Goal: Task Accomplishment & Management: Manage account settings

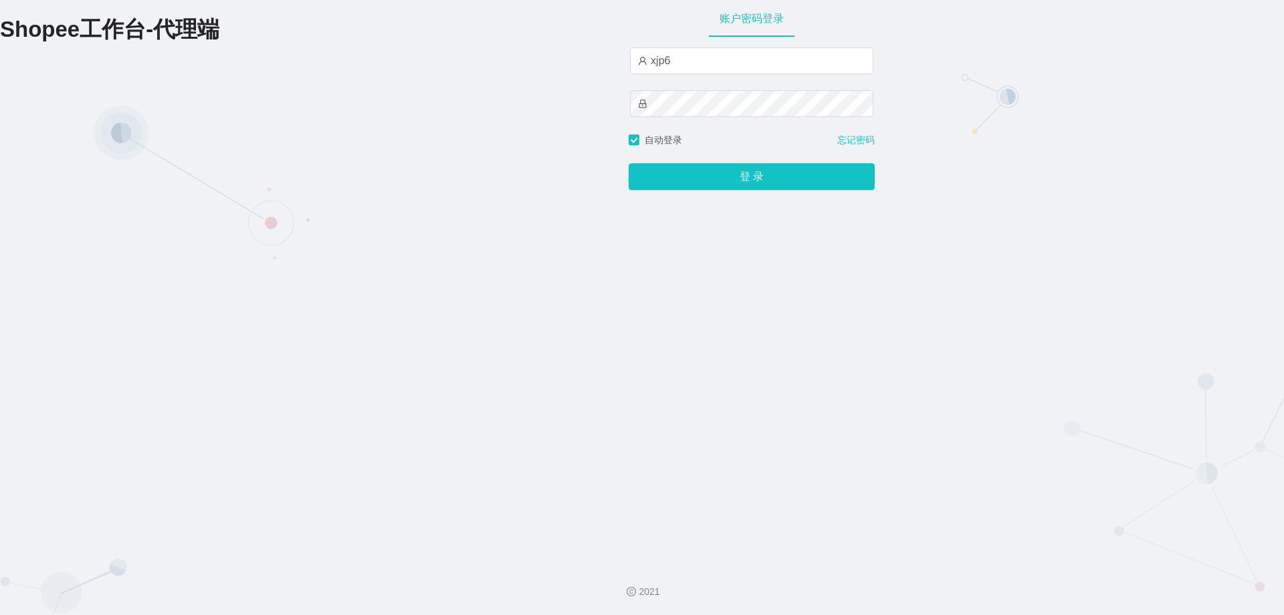
click at [1135, 167] on div "Shopee工作台-代理端 账户密码登录 xjp6 自动登录 忘记密码 登 录" at bounding box center [642, 276] width 1284 height 552
click at [675, 58] on input "xjp6" at bounding box center [751, 60] width 243 height 27
drag, startPoint x: 681, startPoint y: 65, endPoint x: 571, endPoint y: 60, distance: 109.8
click at [571, 60] on div "Shopee工作台-代理端 账户密码登录 xjp6 自动登录 忘记密码 登 录" at bounding box center [642, 276] width 1284 height 552
paste input "80"
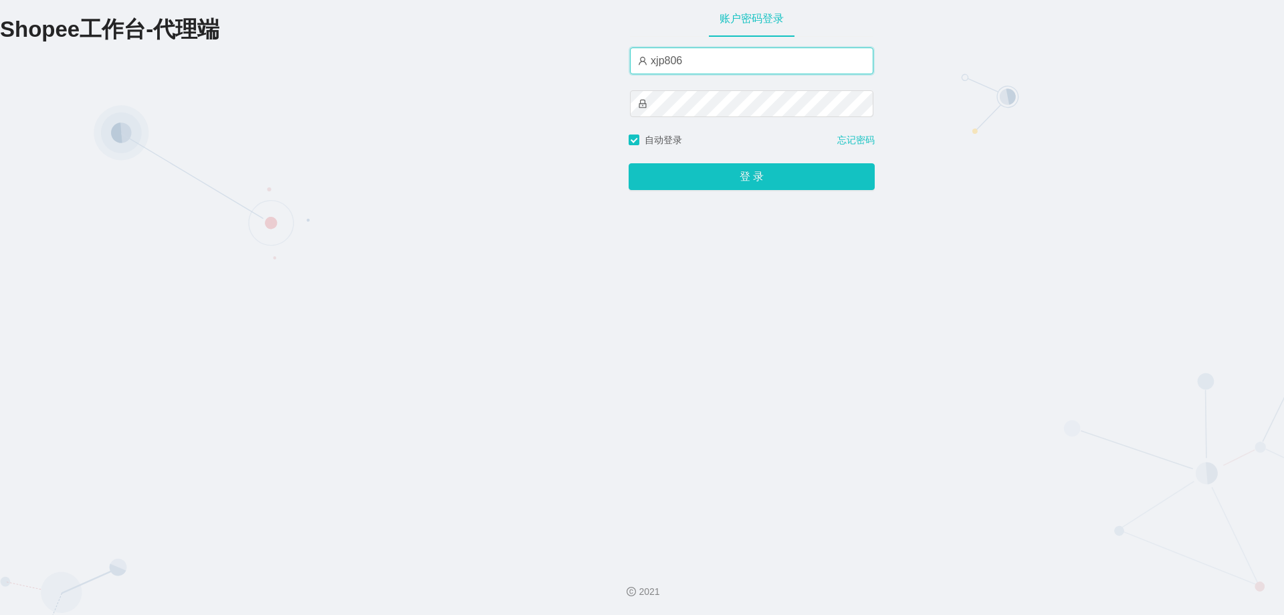
type input "xjp806"
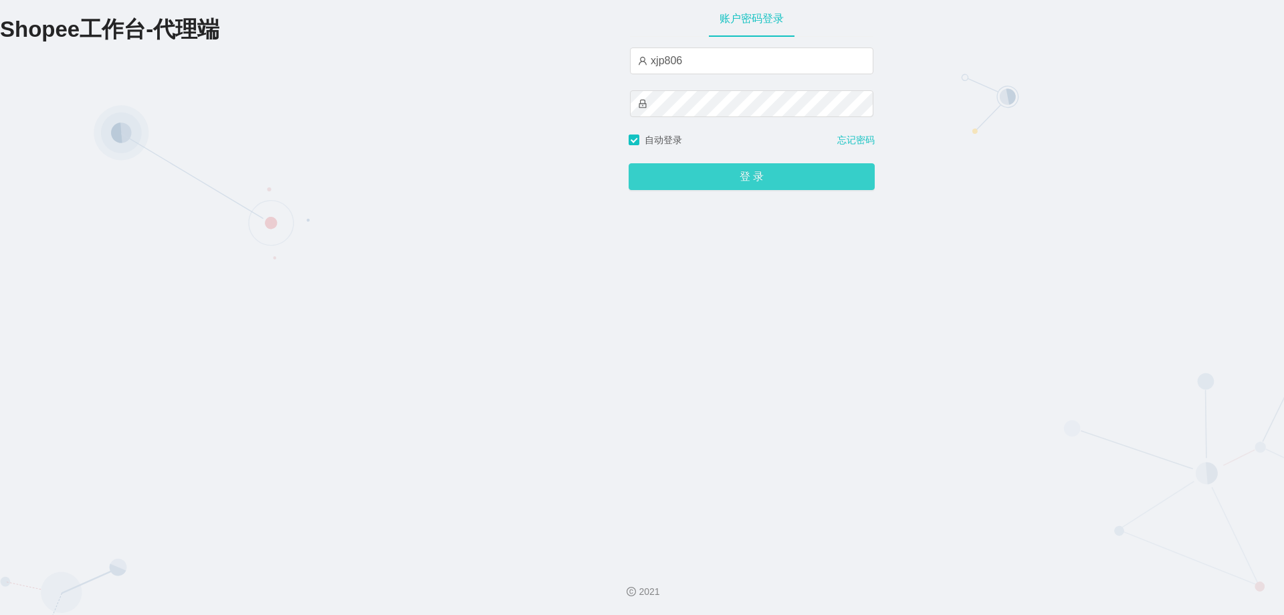
click at [663, 181] on button "登 录" at bounding box center [752, 176] width 246 height 27
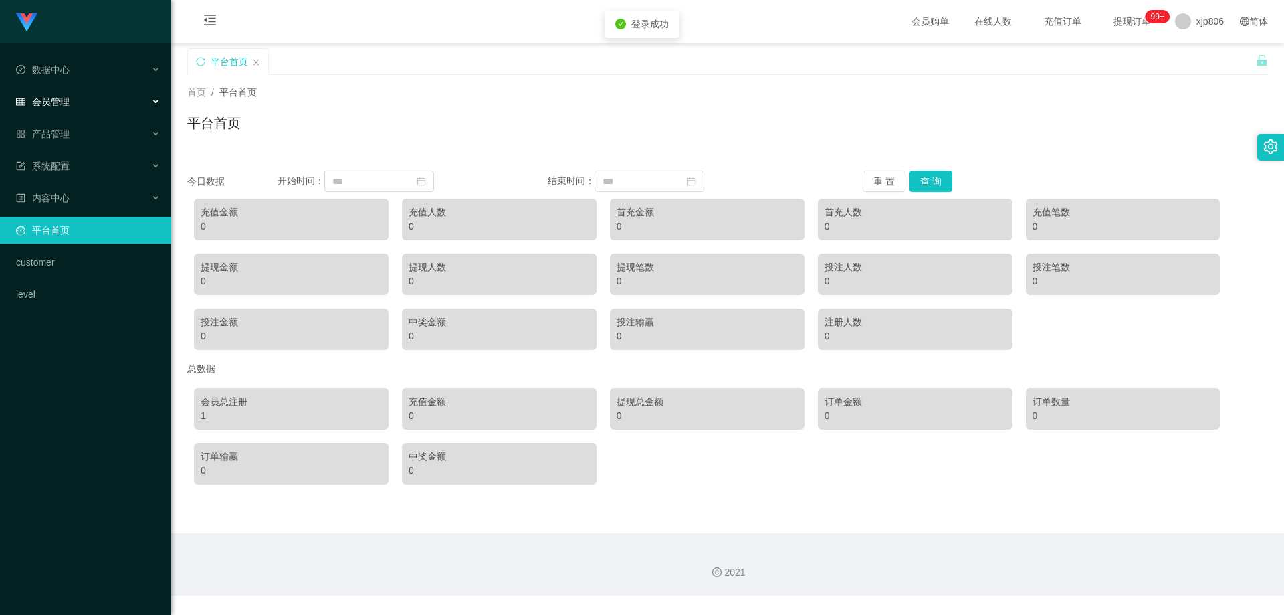
click at [92, 110] on div "会员管理" at bounding box center [85, 101] width 171 height 27
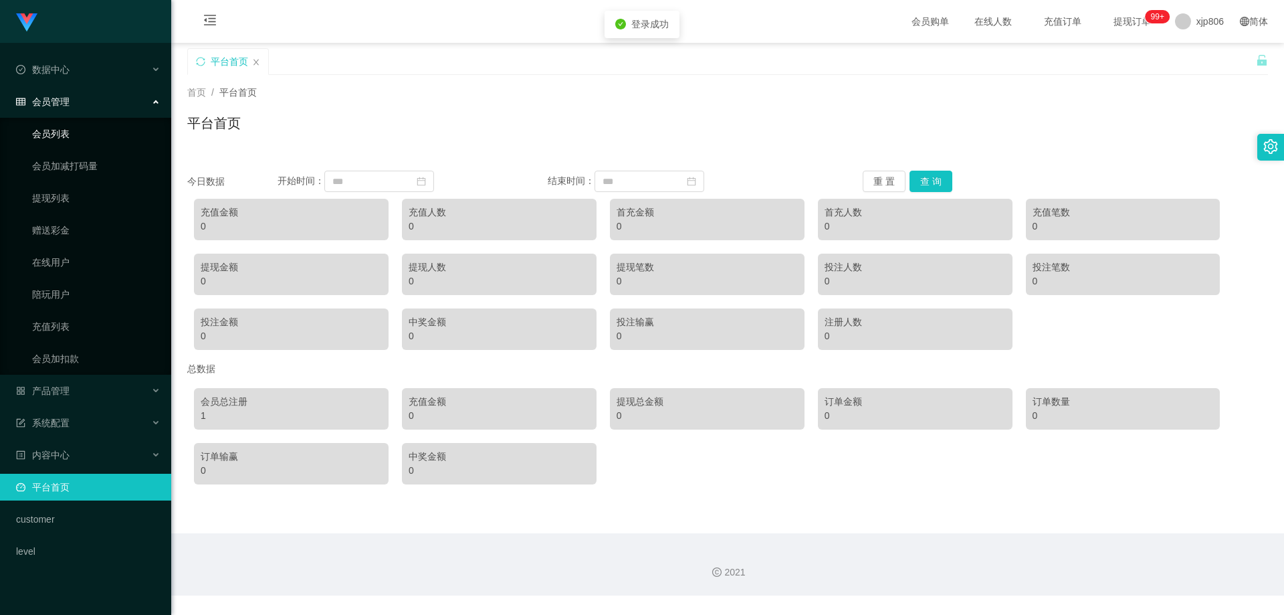
click at [68, 130] on link "会员列表" at bounding box center [96, 133] width 128 height 27
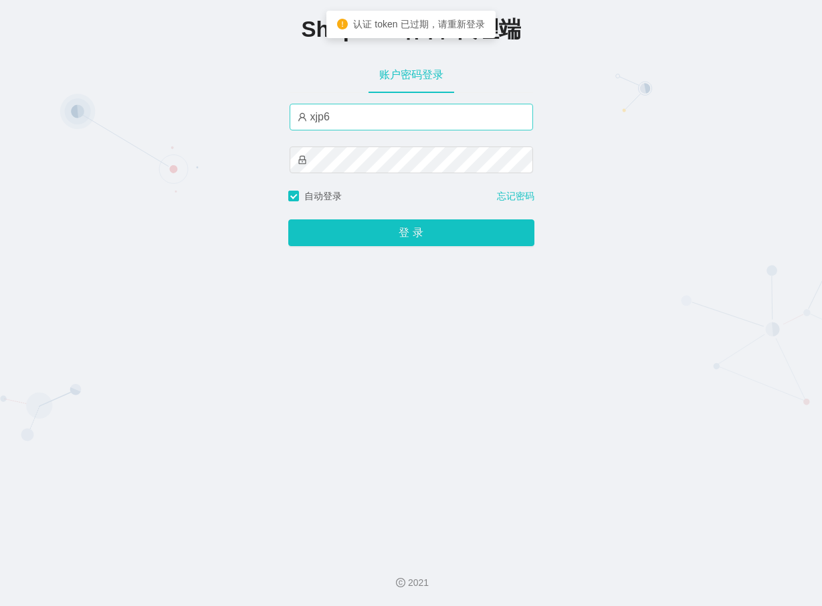
click at [353, 116] on input "xjp6" at bounding box center [411, 117] width 243 height 27
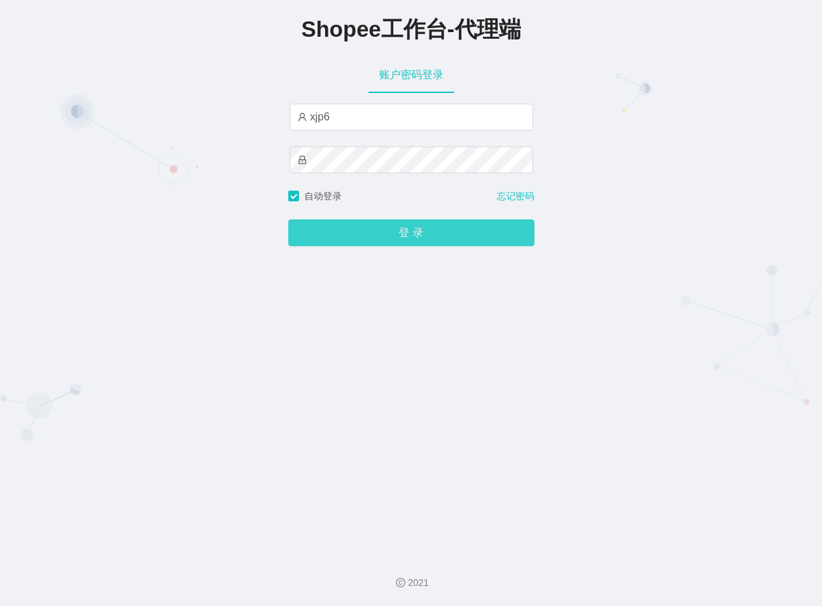
click at [408, 242] on button "登 录" at bounding box center [411, 232] width 246 height 27
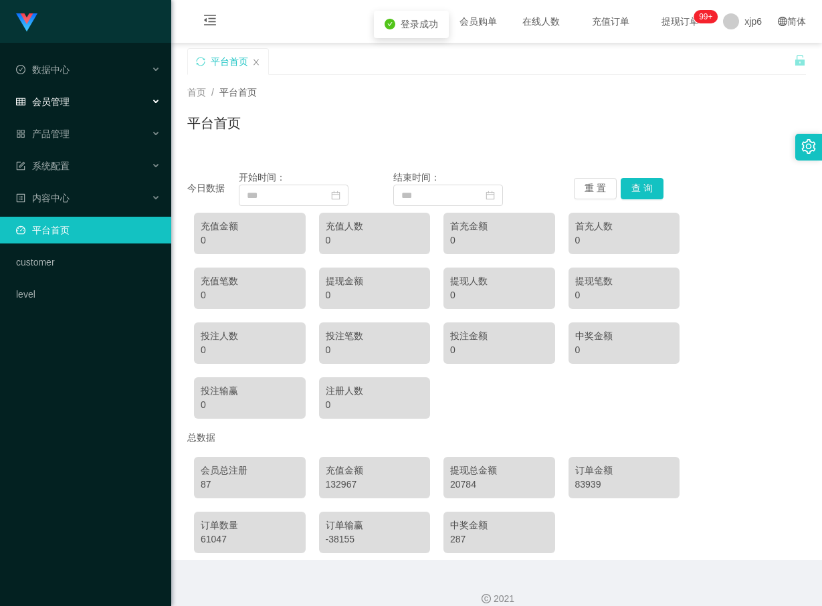
click at [84, 97] on div "会员管理" at bounding box center [85, 101] width 171 height 27
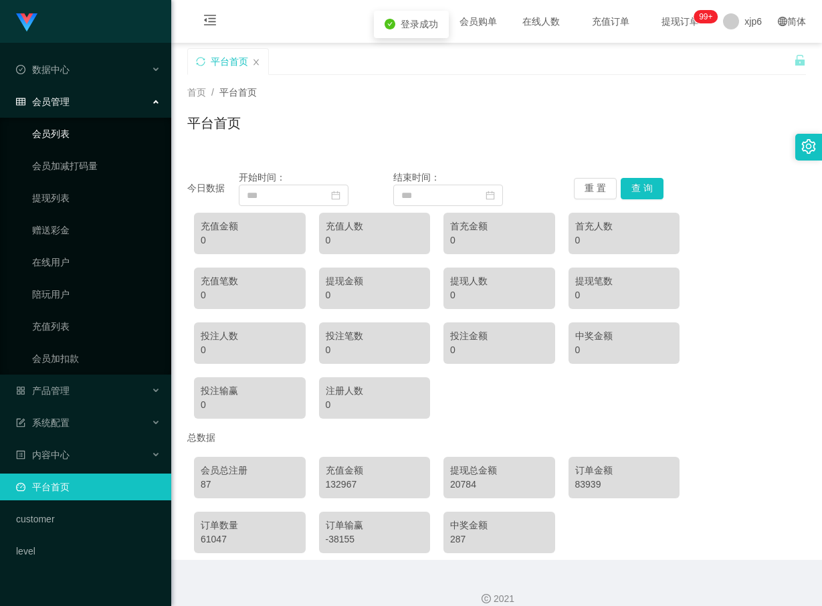
click at [67, 125] on link "会员列表" at bounding box center [96, 133] width 128 height 27
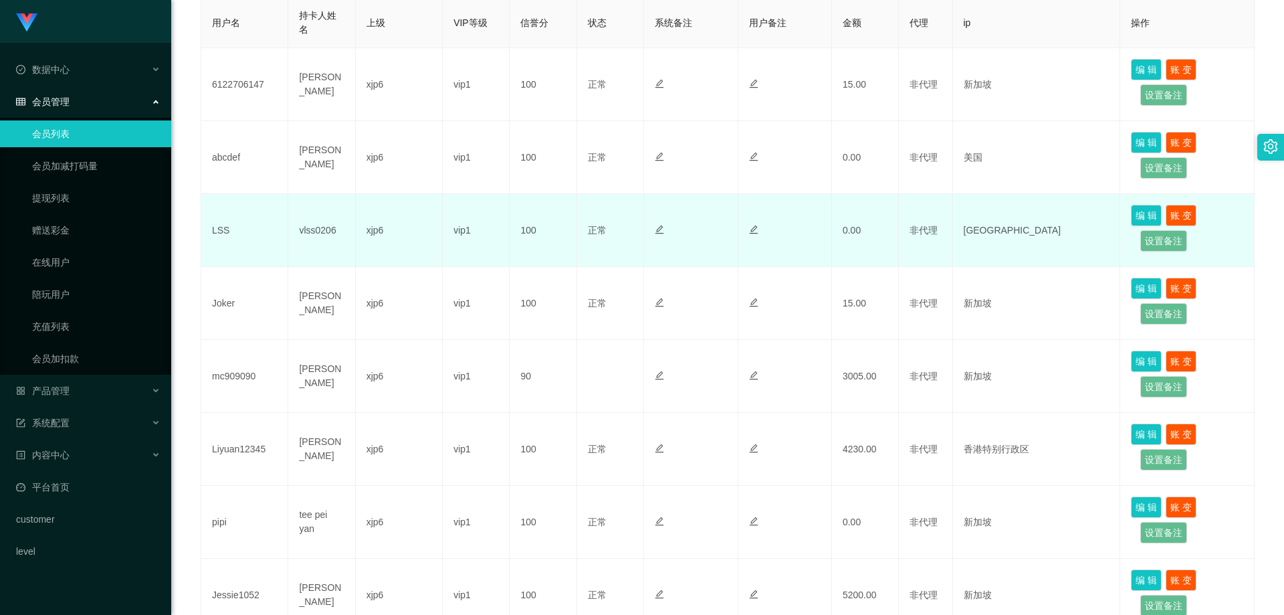
scroll to position [171, 0]
